Goal: Information Seeking & Learning: Find specific fact

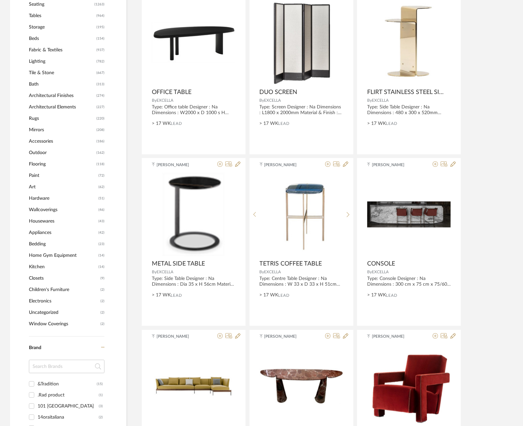
scroll to position [582, 0]
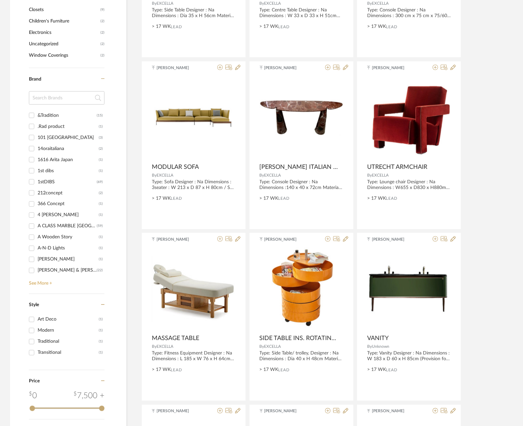
click at [47, 285] on link "See More +" at bounding box center [65, 281] width 77 height 11
click at [62, 99] on input at bounding box center [67, 97] width 76 height 13
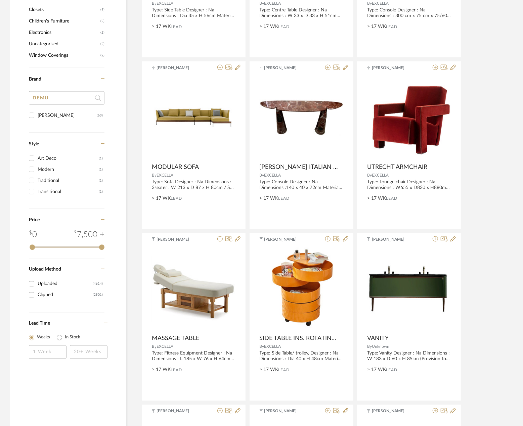
type input "DEMU"
click at [42, 116] on div "[PERSON_NAME]" at bounding box center [67, 115] width 59 height 11
click at [37, 116] on input "[PERSON_NAME] (63)" at bounding box center [31, 115] width 11 height 11
checkbox input "true"
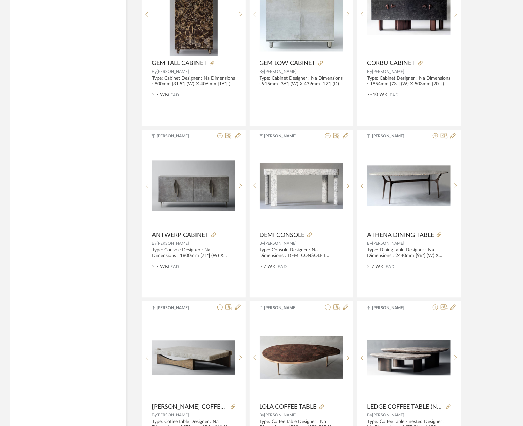
scroll to position [1102, 0]
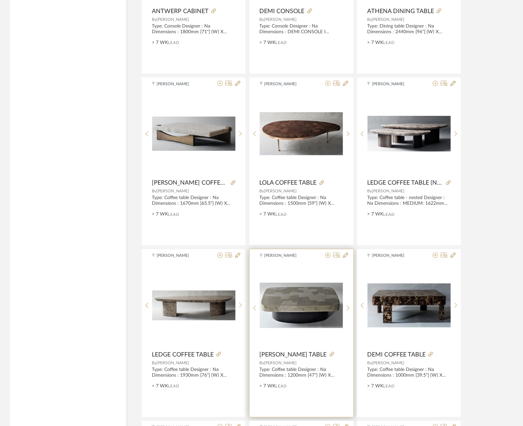
click at [0, 0] on img at bounding box center [0, 0] width 0 height 0
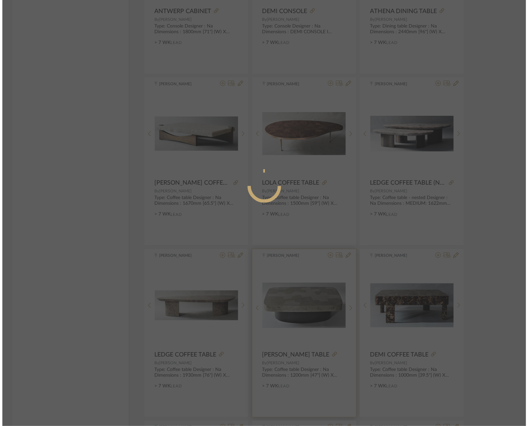
scroll to position [0, 0]
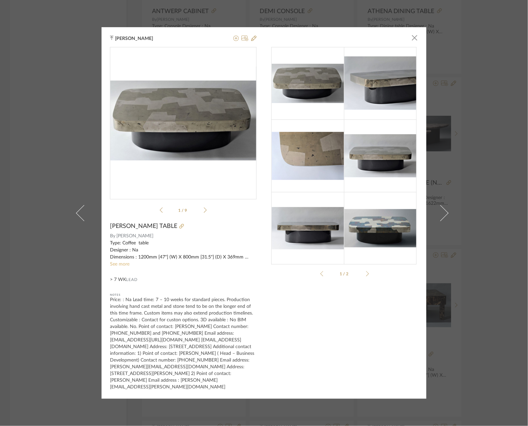
click at [120, 267] on link "See more" at bounding box center [119, 264] width 19 height 5
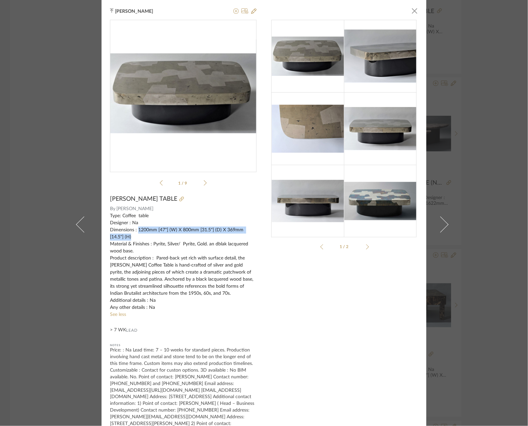
drag, startPoint x: 136, startPoint y: 231, endPoint x: 147, endPoint y: 236, distance: 11.6
click at [147, 236] on div "Type: Coffee table Designer : Na Dimensions : 1200mm [47"] (W) X 800mm [31.5"] …" at bounding box center [183, 262] width 146 height 99
copy div "1200mm [47"] (W) X 800mm [31.5"] (D) X 369mm [14.5"] (H)"
click at [170, 238] on div "Type: Coffee table Designer : Na Dimensions : 1200mm [47"] (W) X 800mm [31.5"] …" at bounding box center [183, 262] width 146 height 99
drag, startPoint x: 135, startPoint y: 230, endPoint x: 144, endPoint y: 237, distance: 11.8
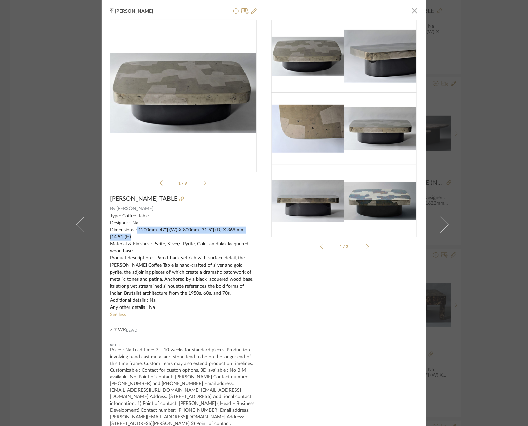
click at [144, 237] on div "Type: Coffee table Designer : Na Dimensions : 1200mm [47"] (W) X 800mm [31.5"] …" at bounding box center [183, 262] width 146 height 99
copy div "1200mm [47"] (W) X 800mm [31.5"] (D) X 369mm [14.5"] (H)"
click at [502, 110] on div "[PERSON_NAME] × pdfs-pub...ee-table.pdf pdfs-pub...ee-table.pdf 1 / 9 [PERSON_N…" at bounding box center [264, 213] width 528 height 426
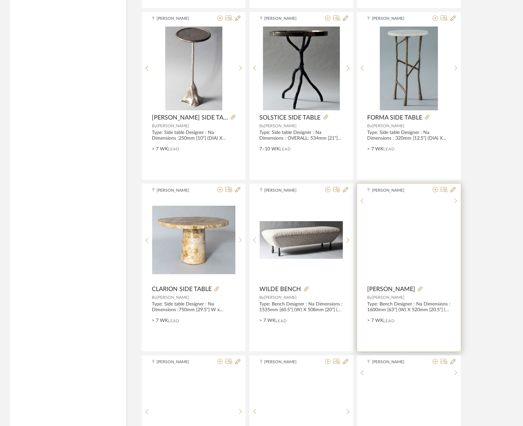
scroll to position [1855, 0]
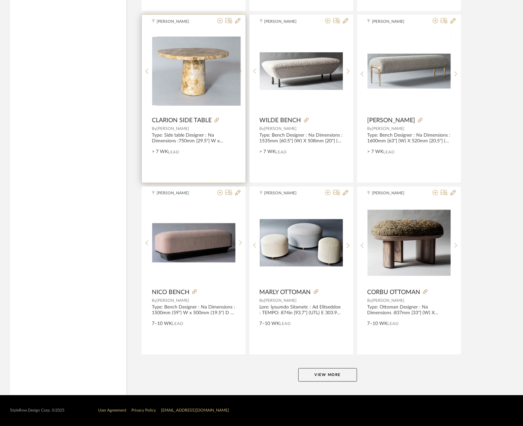
click at [241, 73] on icon at bounding box center [240, 72] width 3 height 6
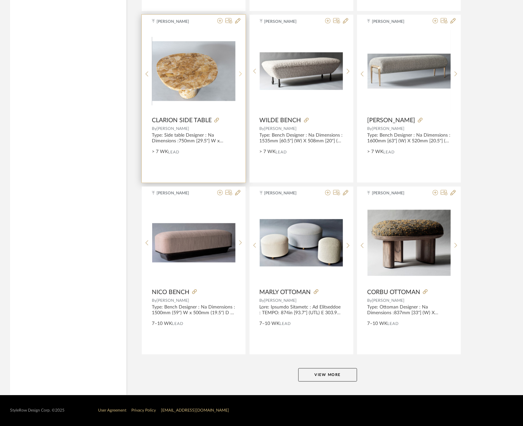
click at [241, 73] on icon at bounding box center [240, 74] width 3 height 5
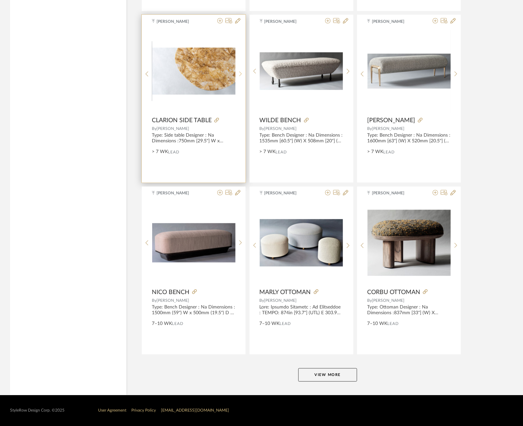
click at [241, 73] on icon at bounding box center [240, 74] width 3 height 5
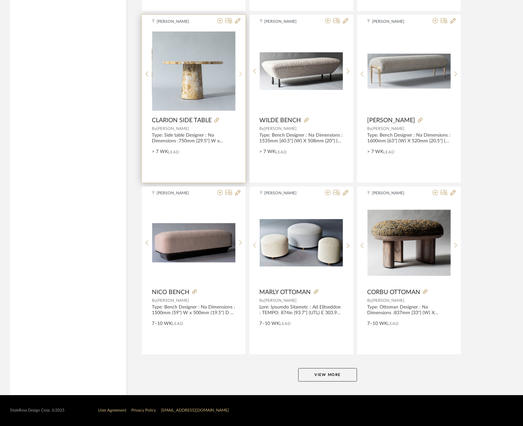
click at [241, 73] on icon at bounding box center [240, 74] width 3 height 5
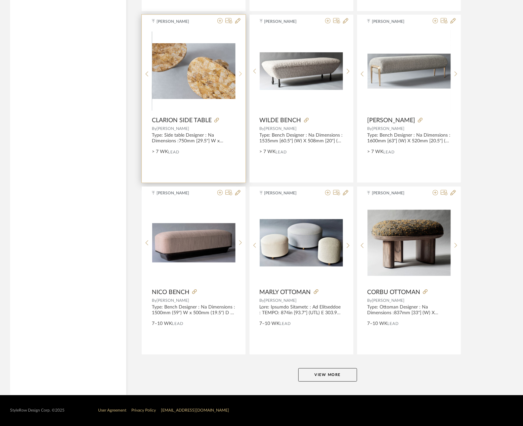
click at [241, 73] on icon at bounding box center [240, 74] width 3 height 5
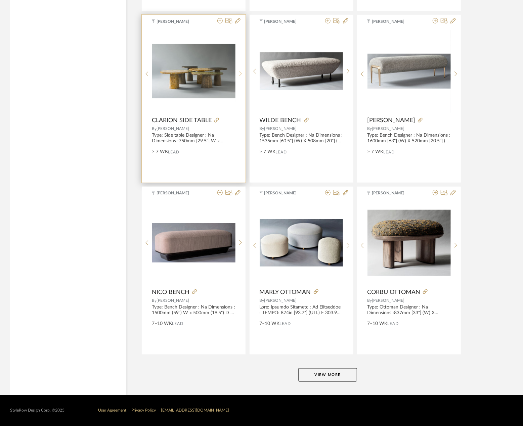
click at [241, 73] on icon at bounding box center [240, 74] width 3 height 5
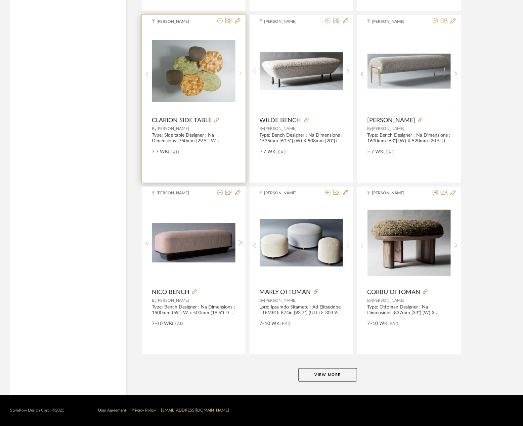
click at [241, 73] on icon at bounding box center [240, 74] width 3 height 5
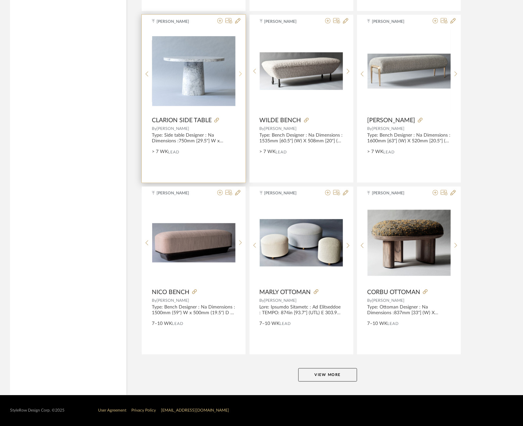
click at [241, 73] on icon at bounding box center [240, 74] width 3 height 5
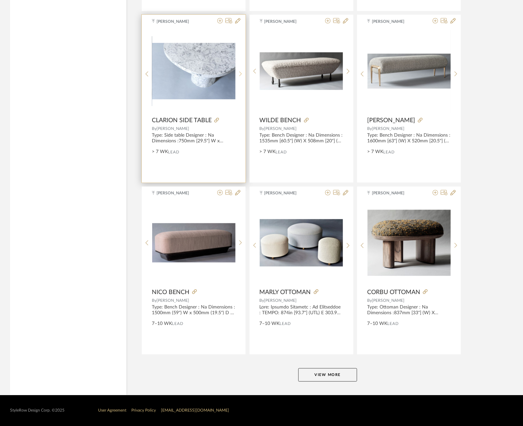
click at [241, 73] on icon at bounding box center [240, 74] width 3 height 5
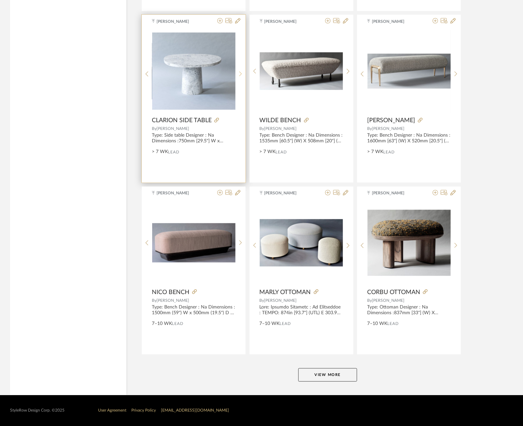
click at [241, 73] on icon at bounding box center [240, 74] width 3 height 5
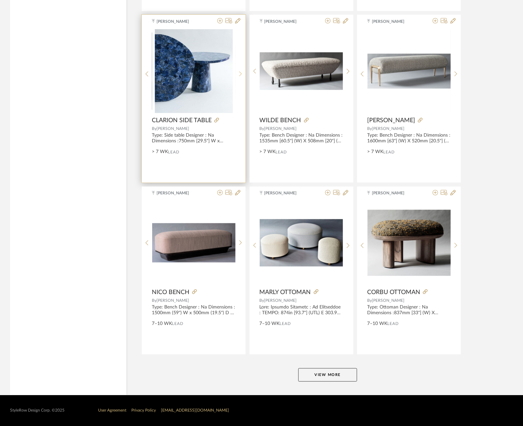
click at [241, 73] on icon at bounding box center [240, 74] width 3 height 5
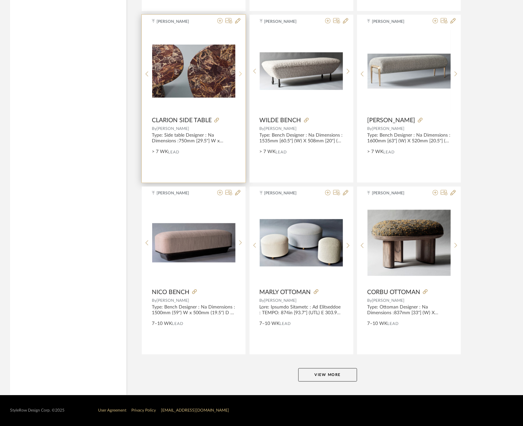
click at [241, 73] on icon at bounding box center [240, 74] width 3 height 5
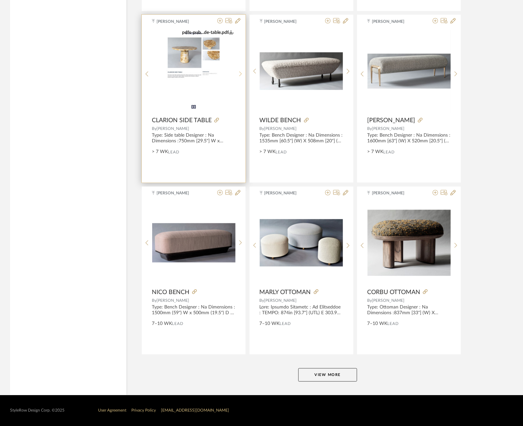
click at [241, 73] on icon at bounding box center [240, 74] width 3 height 5
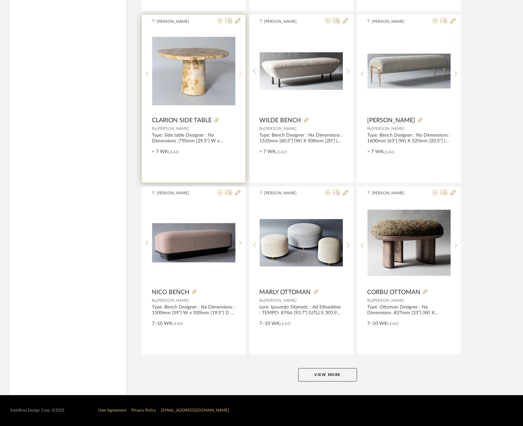
click at [241, 73] on icon at bounding box center [240, 74] width 3 height 5
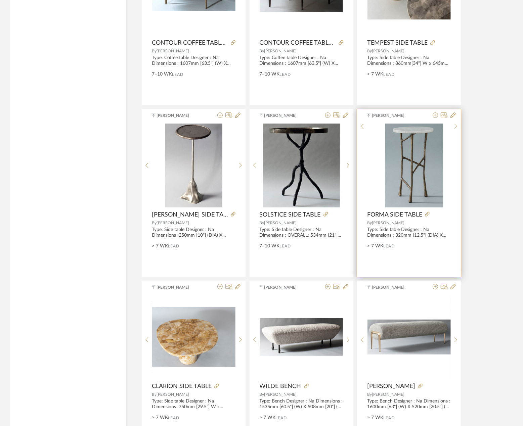
scroll to position [1362, 0]
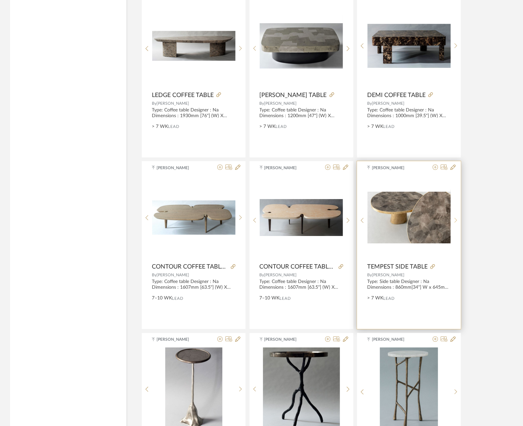
click at [452, 218] on div at bounding box center [456, 220] width 10 height 89
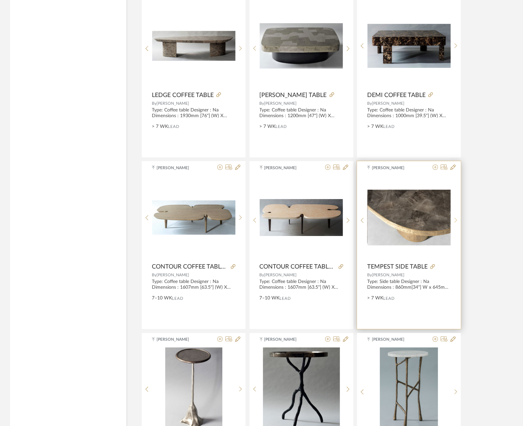
click at [452, 218] on div at bounding box center [456, 220] width 10 height 89
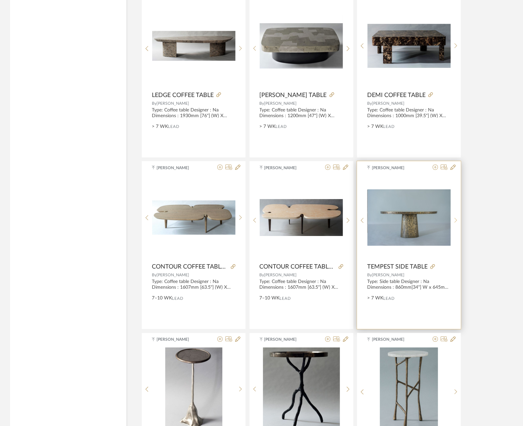
click at [452, 218] on div at bounding box center [456, 220] width 10 height 89
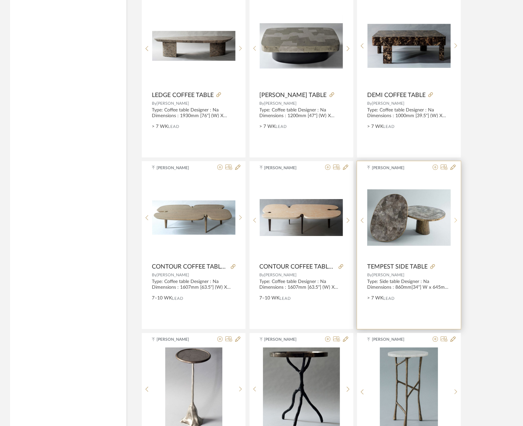
click at [452, 218] on div at bounding box center [456, 220] width 10 height 89
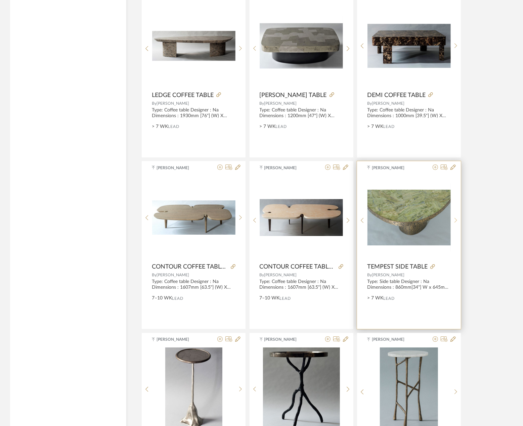
click at [452, 218] on div at bounding box center [456, 220] width 10 height 89
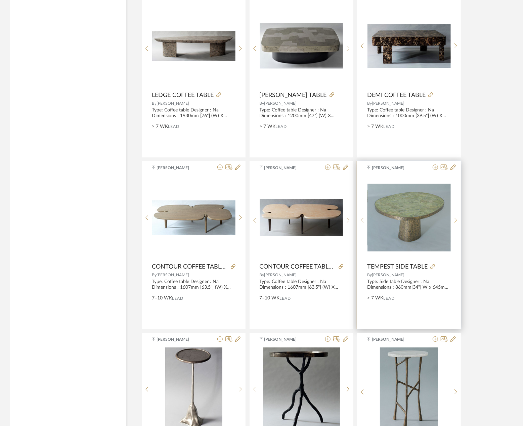
click at [452, 218] on div at bounding box center [456, 220] width 10 height 89
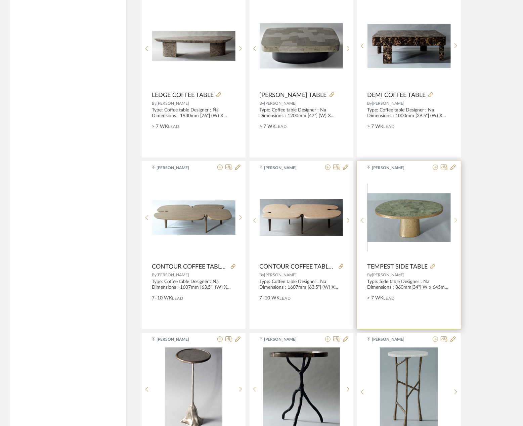
click at [452, 218] on div at bounding box center [456, 220] width 10 height 89
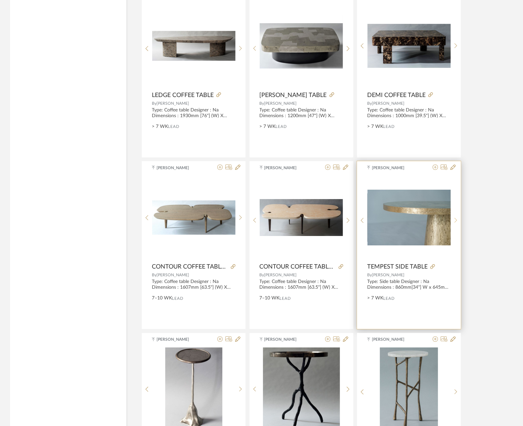
click at [452, 218] on div at bounding box center [456, 220] width 10 height 89
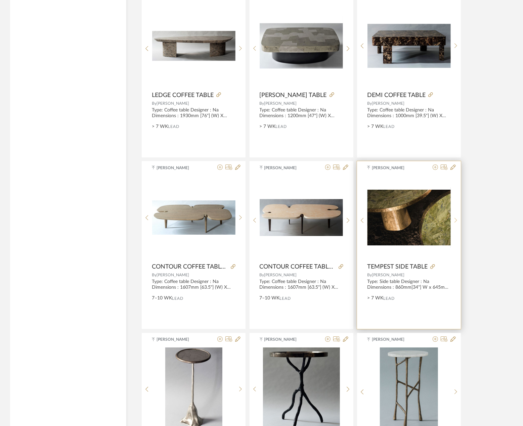
click at [452, 218] on div at bounding box center [456, 220] width 10 height 89
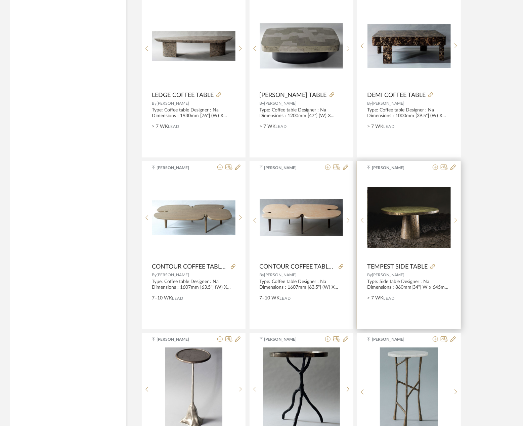
click at [452, 218] on div at bounding box center [456, 220] width 10 height 89
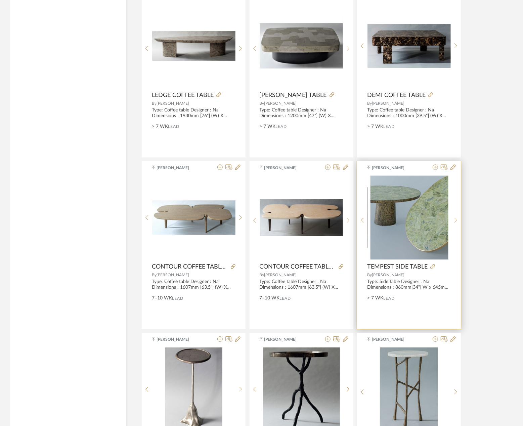
click at [452, 218] on div at bounding box center [456, 220] width 10 height 89
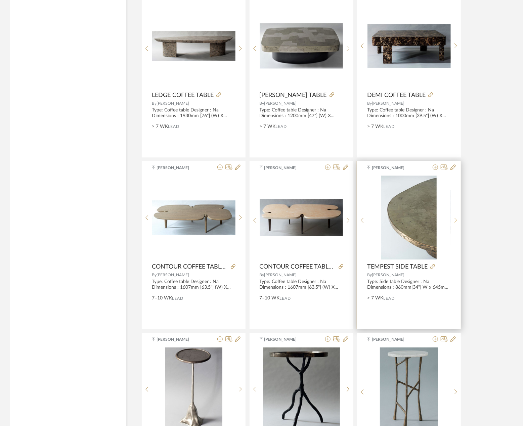
click at [452, 218] on div at bounding box center [456, 220] width 10 height 89
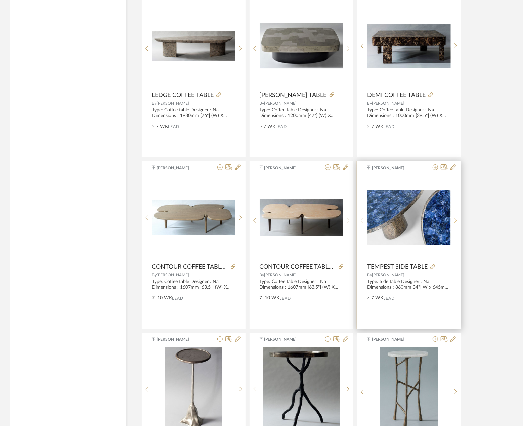
click at [452, 218] on div at bounding box center [456, 220] width 10 height 89
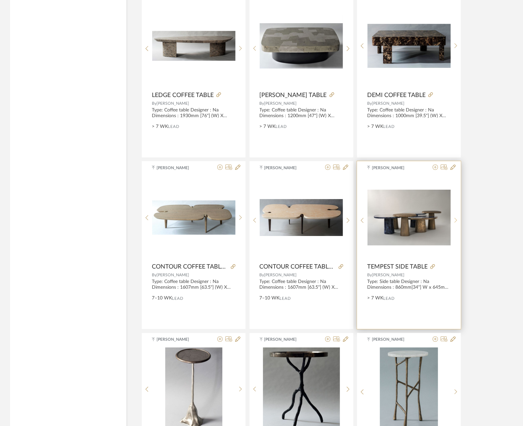
click at [452, 218] on div at bounding box center [456, 220] width 10 height 89
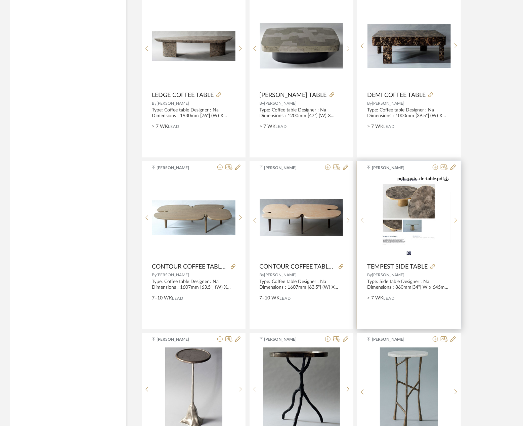
click at [452, 218] on div at bounding box center [456, 220] width 10 height 89
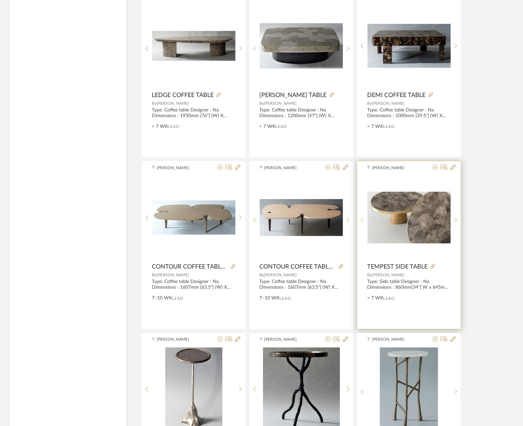
click at [363, 218] on div at bounding box center [362, 220] width 10 height 89
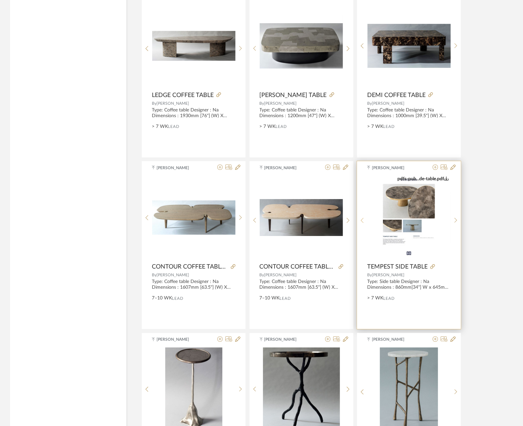
click at [363, 218] on div at bounding box center [362, 220] width 10 height 89
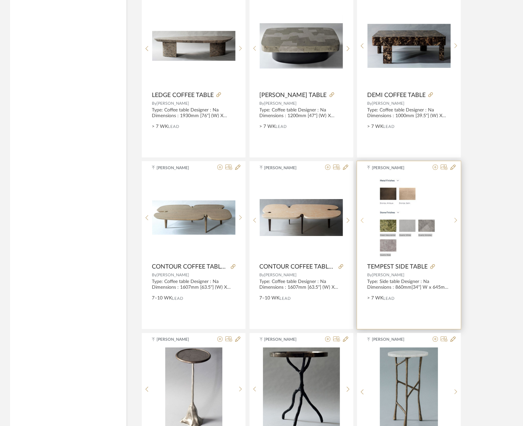
click at [363, 218] on div at bounding box center [362, 220] width 10 height 89
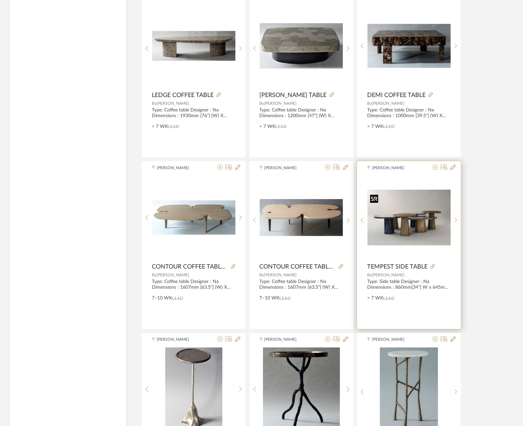
click at [415, 228] on img "13" at bounding box center [409, 218] width 83 height 56
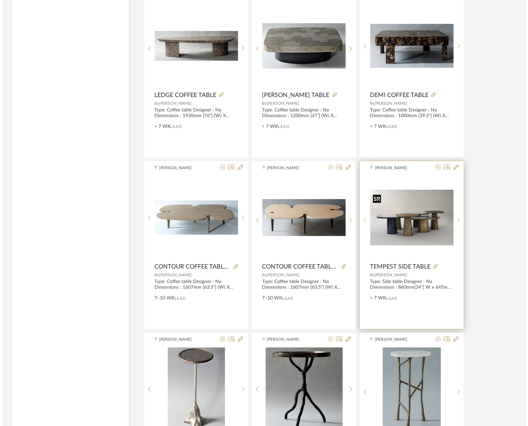
scroll to position [0, 0]
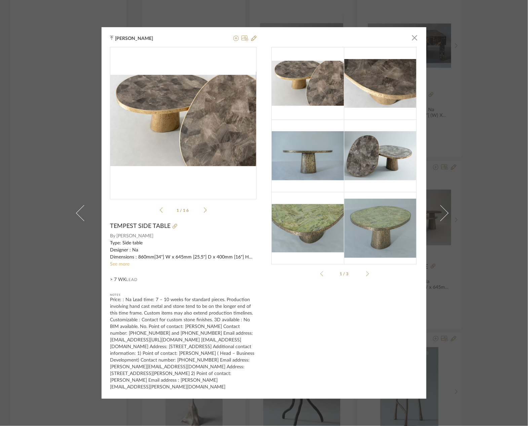
click at [114, 267] on link "See more" at bounding box center [119, 264] width 19 height 5
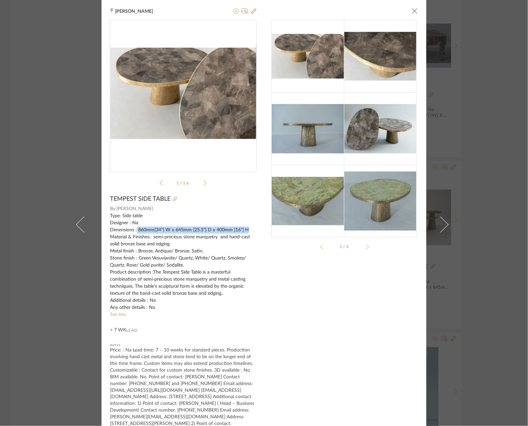
drag, startPoint x: 135, startPoint y: 230, endPoint x: 253, endPoint y: 230, distance: 117.9
click at [253, 230] on div "Type: Side table Designer : Na Dimensions : 860mm[34"] W x 645mm [25.5"] D x 40…" at bounding box center [183, 262] width 146 height 99
copy div "860mm[34"] W x 645mm [25.5"] D x 400mm [16"] H"
click at [182, 256] on div "Type: Side table Designer : Na Dimensions : 860mm[34"] W x 645mm [25.5"] D x 40…" at bounding box center [183, 262] width 146 height 99
click at [364, 247] on div at bounding box center [366, 246] width 5 height 5
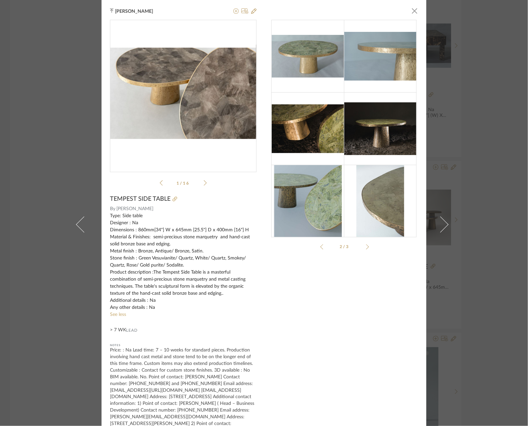
click at [364, 247] on div at bounding box center [366, 246] width 5 height 5
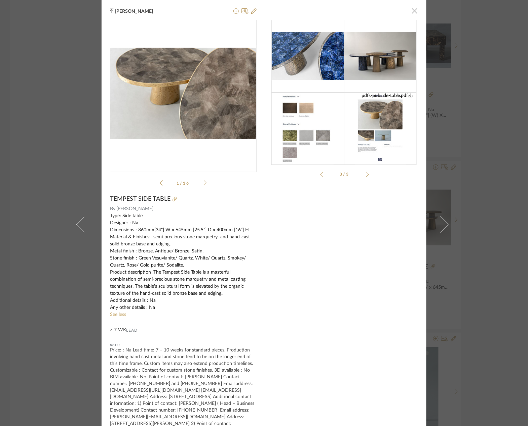
click at [410, 15] on span "button" at bounding box center [414, 10] width 13 height 13
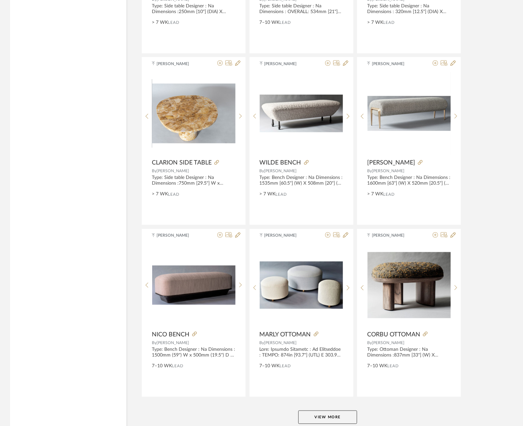
scroll to position [1855, 0]
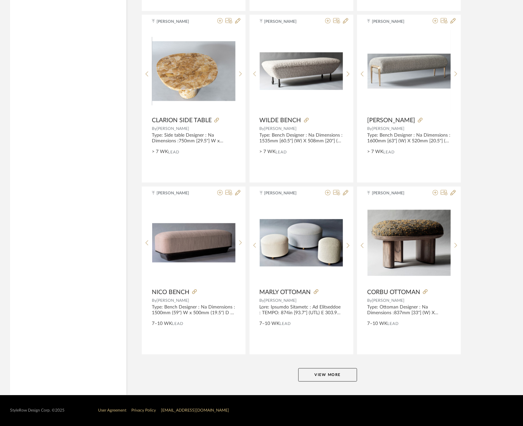
click at [347, 377] on button "View More" at bounding box center [327, 375] width 59 height 13
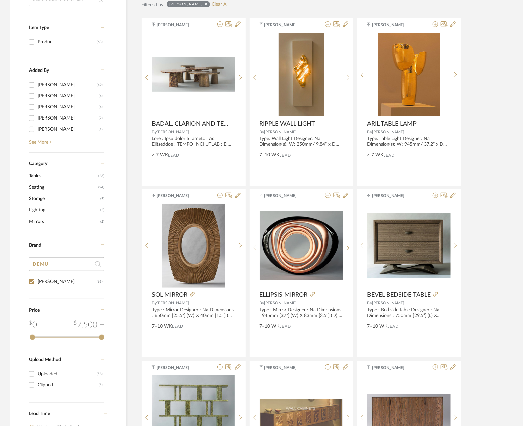
scroll to position [0, 0]
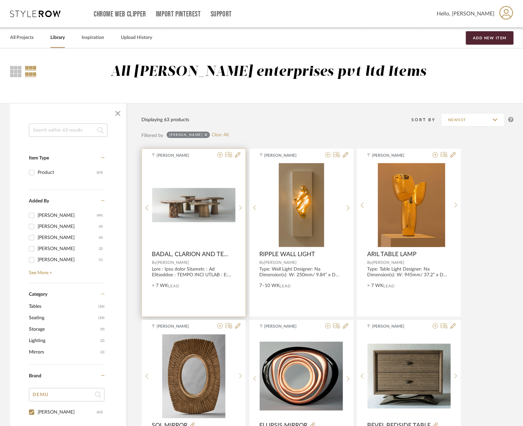
click at [186, 202] on img "0" at bounding box center [193, 205] width 83 height 34
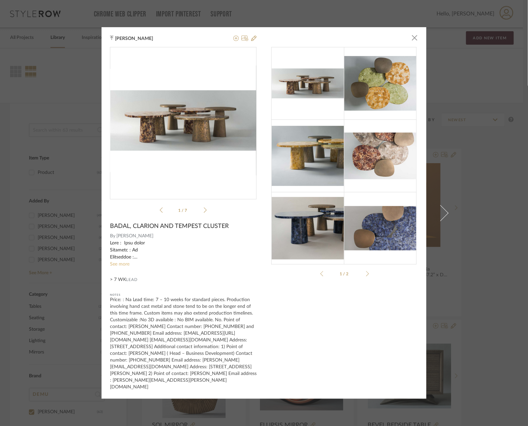
click at [123, 266] on link "See more" at bounding box center [119, 264] width 19 height 5
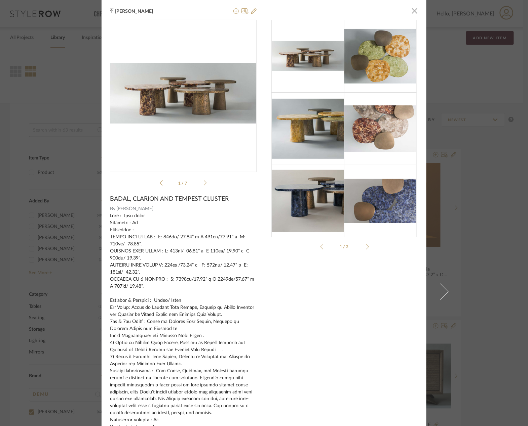
click at [362, 249] on div "1/2" at bounding box center [344, 246] width 47 height 5
click at [410, 10] on span "button" at bounding box center [414, 10] width 13 height 13
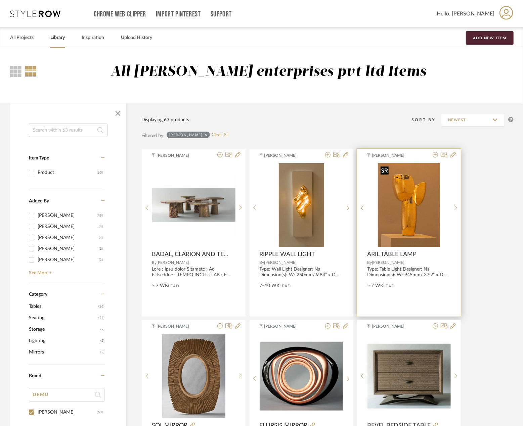
click at [409, 214] on img "0" at bounding box center [409, 205] width 62 height 84
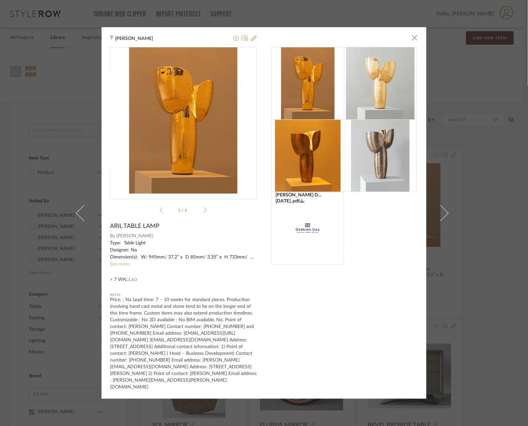
click at [120, 267] on link "See more" at bounding box center [119, 264] width 19 height 5
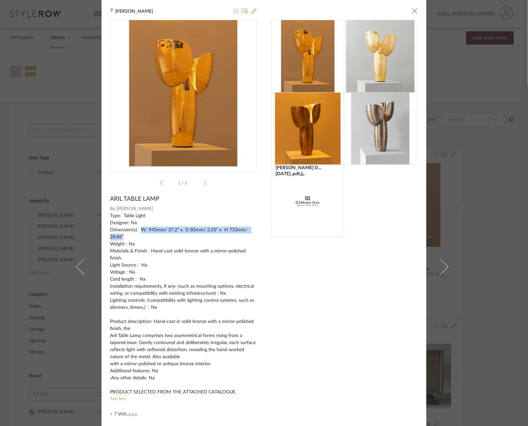
drag, startPoint x: 138, startPoint y: 230, endPoint x: 140, endPoint y: 236, distance: 6.2
click at [140, 236] on div "Type: Table Light Designer: Na Dimension(s): W: 945mm/ 37.2” x D 85mm/ 3.35” x …" at bounding box center [183, 304] width 146 height 183
copy div "W: 945mm/ 37.2” x D 85mm/ 3.35” x H 733mm/ 28.86”"
